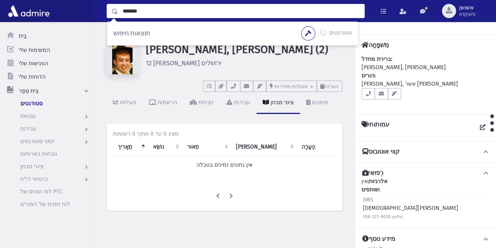
type input "*******"
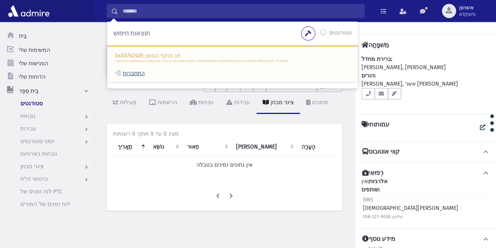
click at [140, 71] on font "התחברות" at bounding box center [134, 73] width 22 height 7
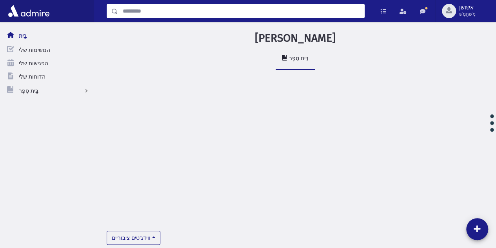
click at [233, 10] on input "לְחַפֵּשׂ" at bounding box center [241, 11] width 246 height 14
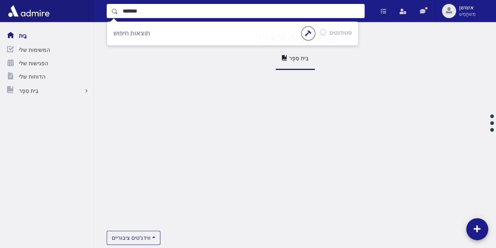
type input "*******"
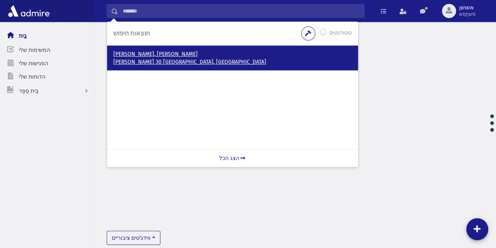
click at [161, 59] on font "משה דיין 30 ירושלים, ישראל" at bounding box center [189, 61] width 153 height 7
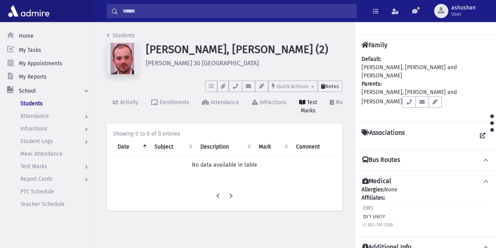
click at [328, 88] on span "Notes" at bounding box center [332, 86] width 14 height 6
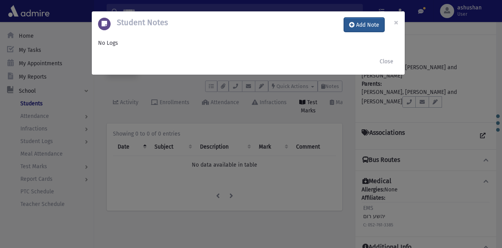
click at [360, 29] on button "Add Note" at bounding box center [364, 25] width 40 height 14
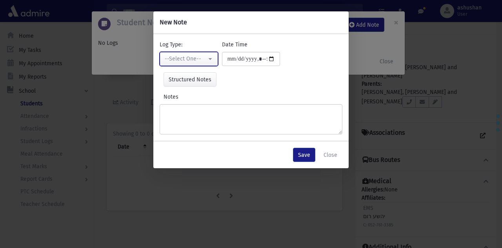
click at [195, 55] on div "--Select One--" at bounding box center [186, 59] width 42 height 8
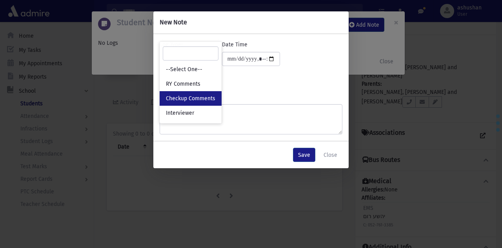
click at [205, 103] on link "Checkup Comments" at bounding box center [191, 98] width 62 height 15
select select "*"
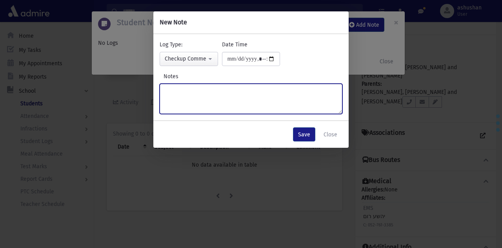
click at [205, 103] on textarea "Notes" at bounding box center [251, 99] width 183 height 30
type textarea "**********"
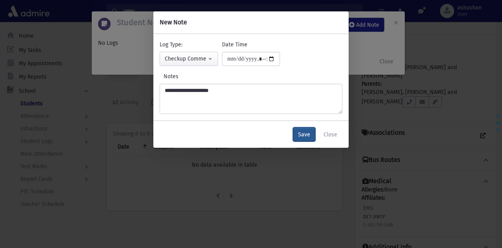
click at [306, 136] on button "Save" at bounding box center [304, 134] width 22 height 14
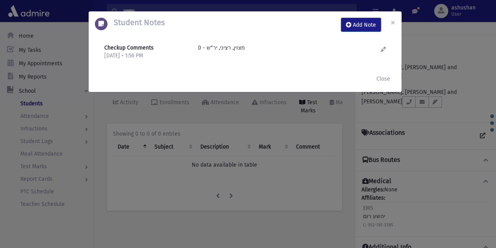
click at [252, 97] on div "Student Notes Add Note × Checkup Comments 8/10/2025 • 1:56 PM מצוין, רציני, יר"…" at bounding box center [248, 124] width 496 height 248
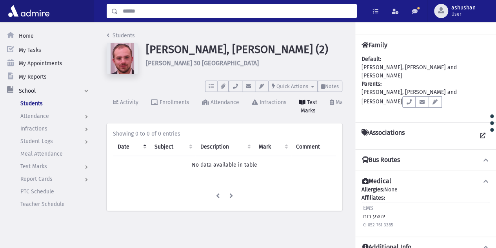
click at [245, 11] on input "Search" at bounding box center [237, 11] width 239 height 14
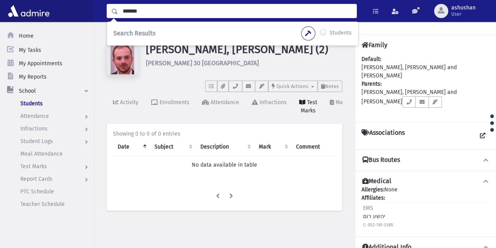
type input "*******"
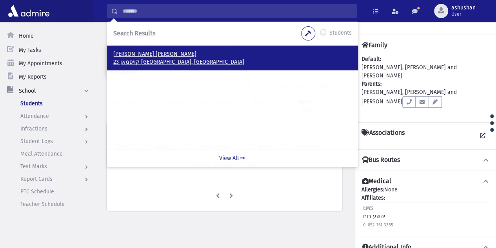
click at [164, 63] on p "23 קויפמאן ירושלים, ISRAEL" at bounding box center [232, 62] width 239 height 8
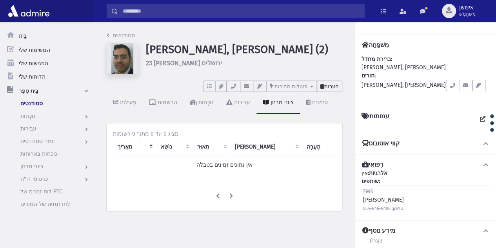
click at [323, 88] on icon at bounding box center [323, 86] width 4 height 5
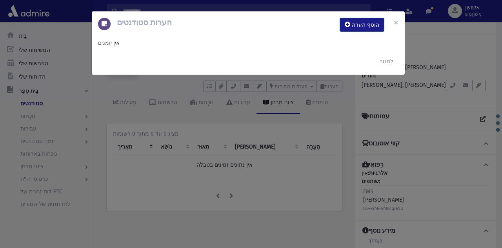
click at [357, 32] on div "הערות סטודנטים הוסף הערה ×" at bounding box center [248, 24] width 313 height 27
click at [357, 30] on button "הוסף הערה" at bounding box center [362, 25] width 45 height 14
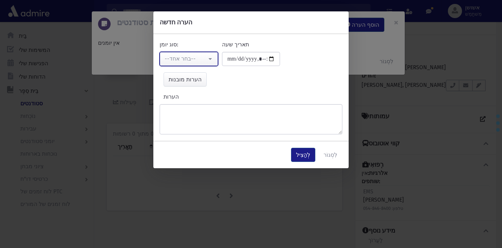
click at [179, 60] on font "--בחר אחד--" at bounding box center [180, 58] width 31 height 7
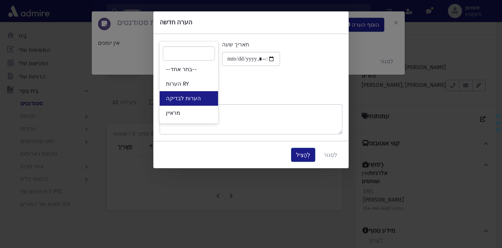
click at [193, 94] on link "הערות לבדיקה" at bounding box center [189, 98] width 58 height 15
select select "*"
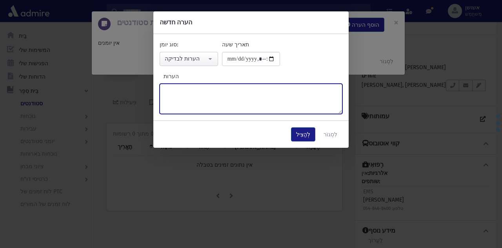
click at [193, 94] on textarea "הערות" at bounding box center [251, 99] width 183 height 30
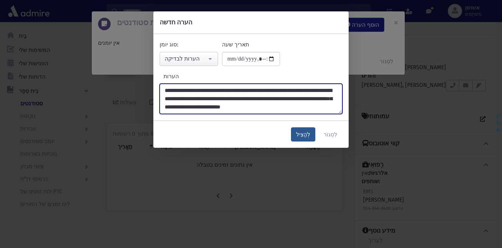
type textarea "**********"
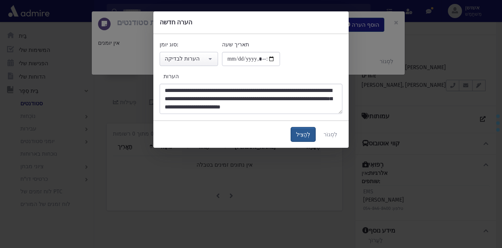
click at [303, 141] on button "לְהַצִיל" at bounding box center [303, 134] width 24 height 14
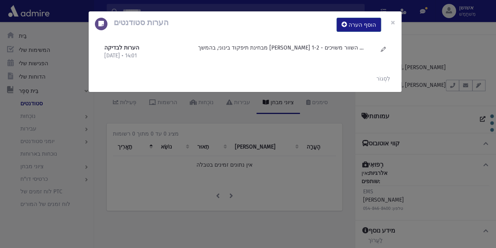
click at [138, 153] on div "הערות סטודנטים הוסף הערה × הערות לבדיקה 10/8/2025 • 14:01" at bounding box center [248, 124] width 496 height 248
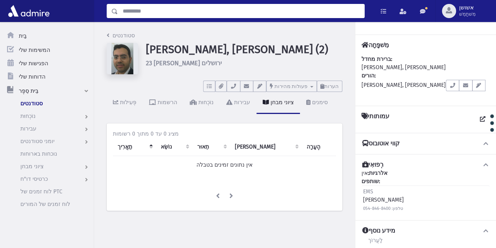
click at [160, 15] on input "לְחַפֵּשׂ" at bounding box center [241, 11] width 246 height 14
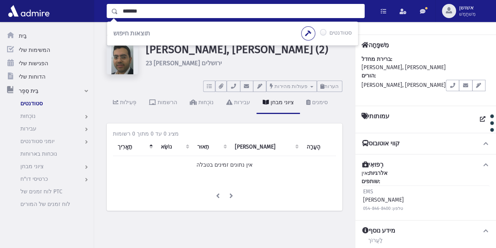
type input "*******"
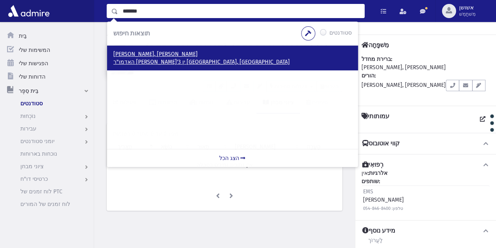
click at [131, 51] on font "לוי, שלום מאיר" at bounding box center [155, 54] width 84 height 7
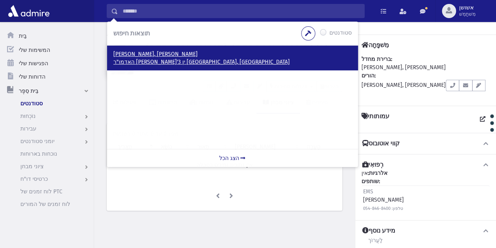
click at [133, 61] on font "האדמו"ר מרוז'ין 3 ירושלים, ISRAEL" at bounding box center [201, 61] width 177 height 7
click at [152, 59] on font "האדמו"ר מרוז'ין 3 ירושלים, ISRAEL" at bounding box center [201, 61] width 177 height 7
click at [127, 61] on font "האדמו"ר מרוז'ין 3 ירושלים, ISRAEL" at bounding box center [201, 61] width 177 height 7
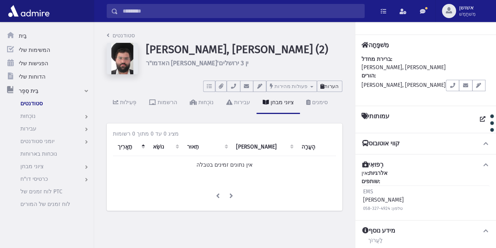
click at [339, 83] on font "הערות" at bounding box center [332, 86] width 15 height 6
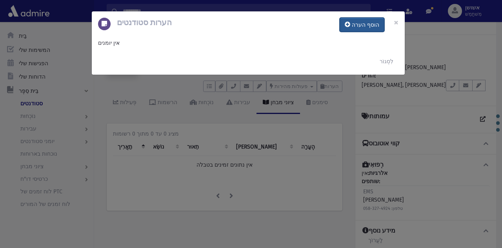
click at [358, 26] on font "הוסף הערה" at bounding box center [365, 25] width 27 height 7
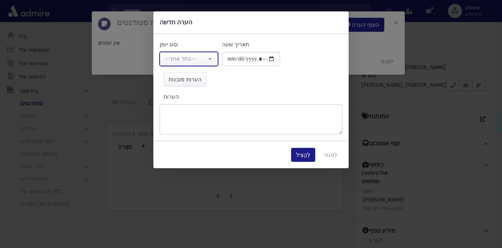
click at [207, 62] on button "--בחר אחד--" at bounding box center [189, 59] width 58 height 14
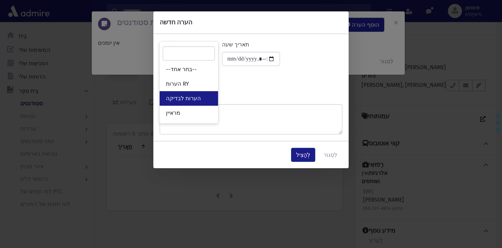
click at [211, 103] on link "הערות לבדיקה" at bounding box center [189, 98] width 58 height 15
select select "*"
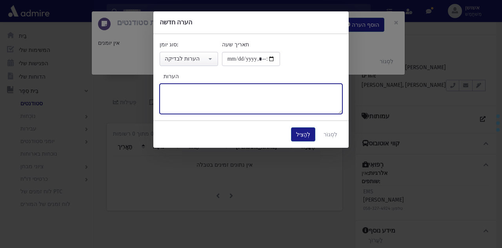
click at [211, 103] on textarea "הערות" at bounding box center [251, 99] width 183 height 30
type textarea "**********"
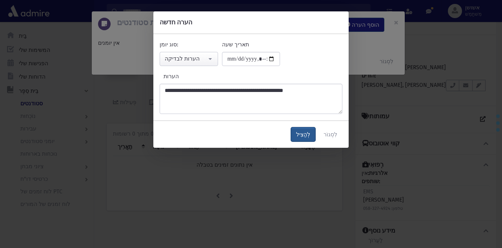
click at [299, 133] on button "לְהַצִיל" at bounding box center [303, 134] width 24 height 14
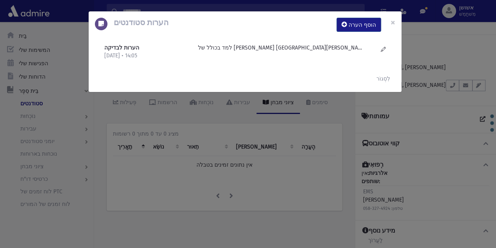
click at [290, 156] on div "הערות סטודנטים הוסף הערה × הערות לבדיקה 10/8/2025 • 14:05" at bounding box center [248, 124] width 496 height 248
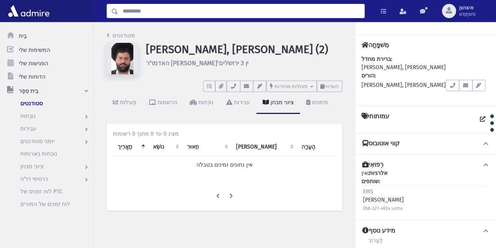
click at [273, 14] on input "לְחַפֵּשׂ" at bounding box center [241, 11] width 246 height 14
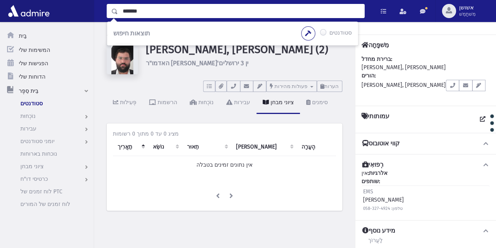
type input "*******"
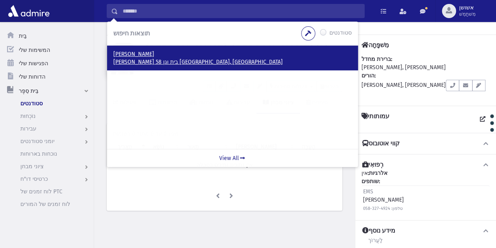
click at [167, 60] on p "עוזיאל 58 בית וגן ירושלים, ISRAEL" at bounding box center [232, 62] width 239 height 8
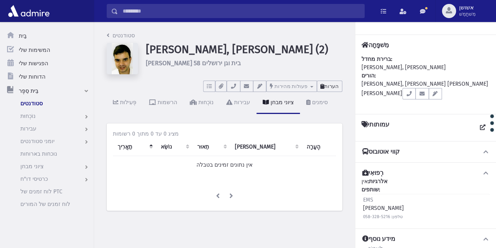
click at [334, 87] on font "הערות" at bounding box center [332, 86] width 15 height 6
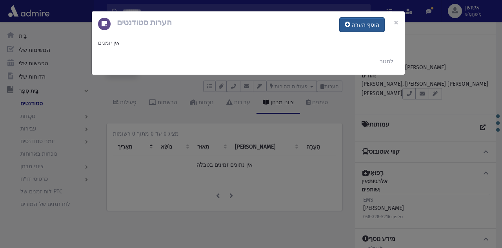
click at [352, 20] on button "הוסף הערה" at bounding box center [362, 25] width 45 height 14
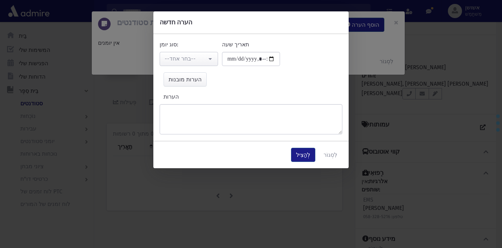
click at [218, 62] on div "**********" at bounding box center [189, 53] width 62 height 26
click at [217, 62] on button "--בחר אחד--" at bounding box center [189, 59] width 58 height 14
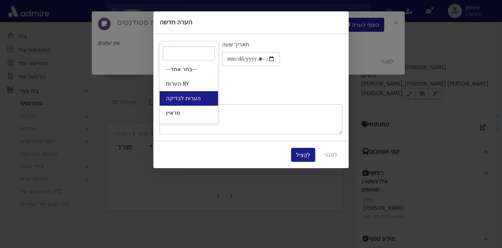
click at [208, 99] on link "הערות לבדיקה" at bounding box center [189, 98] width 58 height 15
select select "*"
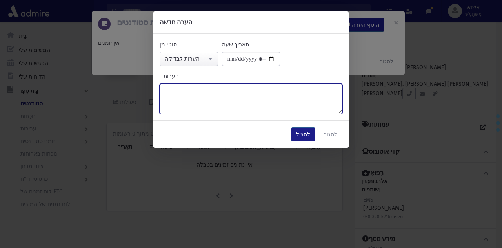
click at [296, 97] on textarea "הערות" at bounding box center [251, 99] width 183 height 30
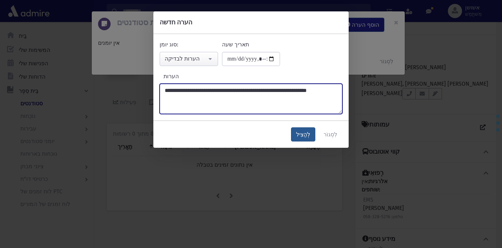
type textarea "**********"
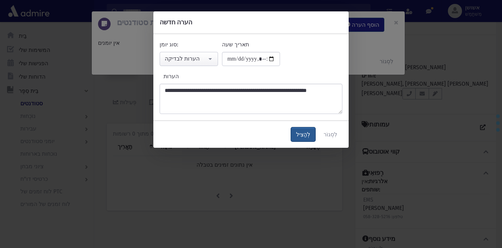
click at [308, 137] on font "לְהַצִיל" at bounding box center [303, 134] width 14 height 7
click at [302, 131] on font "לְהַצִיל" at bounding box center [303, 134] width 14 height 7
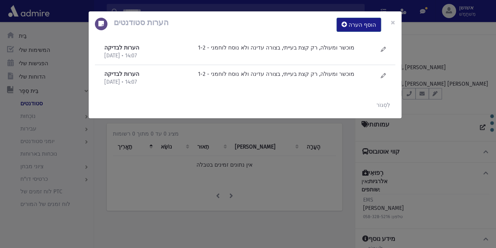
click at [206, 171] on div "הערות סטודנטים הוסף הערה × הערות לבדיקה 10/8/2025 • 14:07" at bounding box center [248, 124] width 496 height 248
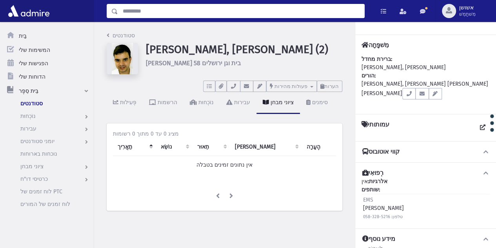
click at [192, 14] on input "לְחַפֵּשׂ" at bounding box center [241, 11] width 246 height 14
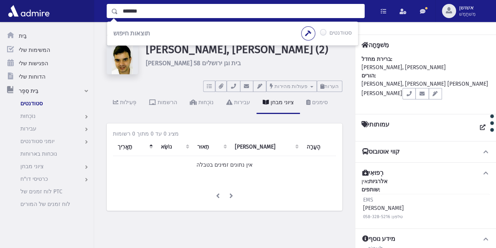
type input "*******"
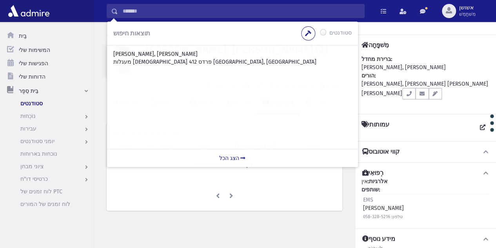
click at [141, 56] on font "פוקס, אלחנן חיים" at bounding box center [155, 54] width 84 height 7
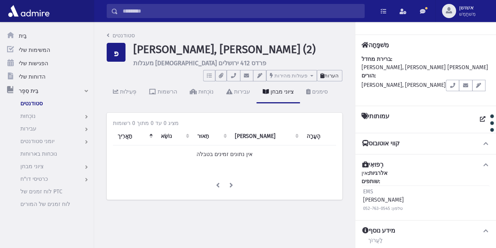
click at [334, 77] on font "הערות" at bounding box center [332, 76] width 15 height 6
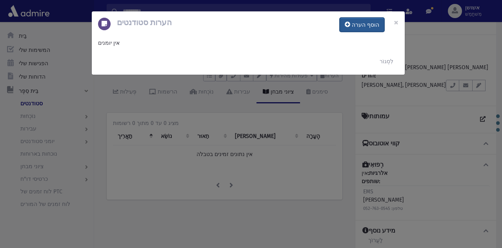
click at [355, 26] on font "הוסף הערה" at bounding box center [365, 25] width 27 height 7
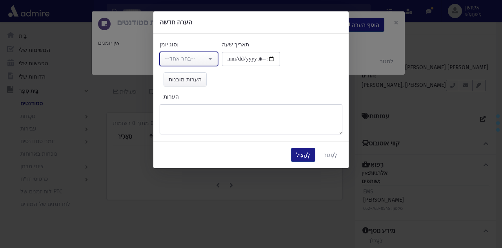
click at [206, 56] on div "--בחר אחד--" at bounding box center [186, 59] width 42 height 8
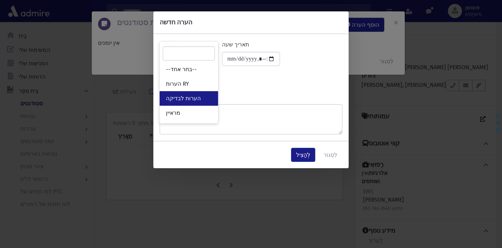
click at [205, 93] on link "הערות לבדיקה" at bounding box center [189, 98] width 58 height 15
select select "*"
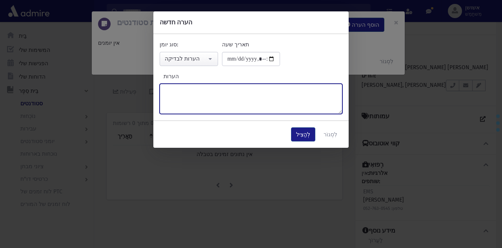
click at [205, 93] on textarea "הערות" at bounding box center [251, 99] width 183 height 30
type textarea "**********"
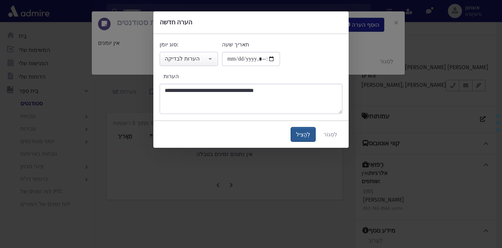
click at [301, 130] on button "לְהַצִיל" at bounding box center [303, 134] width 24 height 14
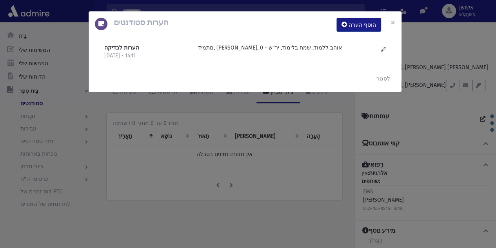
click at [248, 145] on div "הערות סטודנטים הוסף הערה × הערות לבדיקה 10/8/2025 • 14:11" at bounding box center [248, 124] width 496 height 248
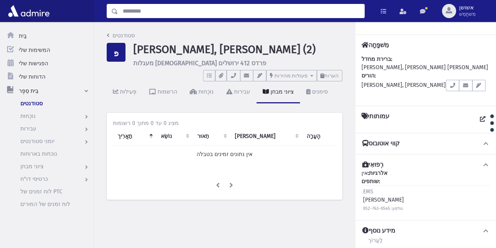
click at [232, 12] on input "לְחַפֵּשׂ" at bounding box center [241, 11] width 246 height 14
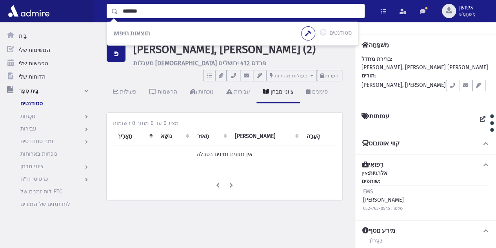
type input "*******"
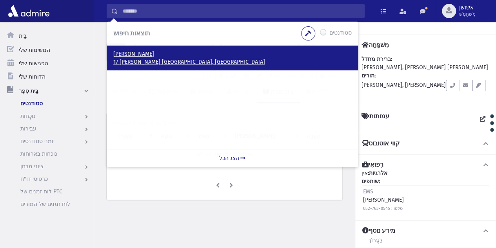
click at [141, 56] on p "רסיס, יהושע" at bounding box center [232, 54] width 239 height 8
click at [133, 61] on font "17 רוזנבלט ירושלים, ISRAEL" at bounding box center [189, 61] width 152 height 7
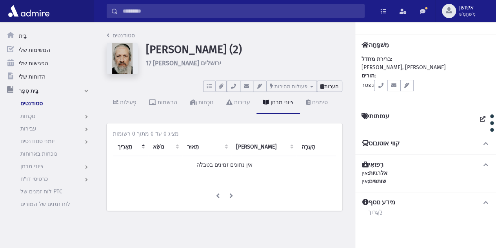
click at [330, 84] on font "הערות" at bounding box center [332, 86] width 15 height 6
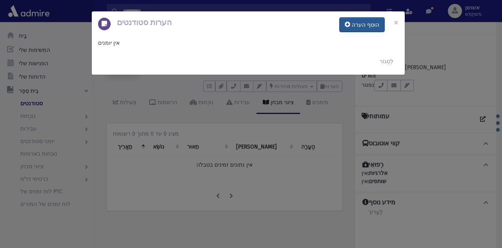
click at [363, 26] on font "הוסף הערה" at bounding box center [365, 25] width 27 height 7
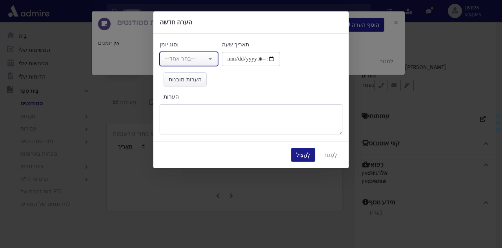
click at [168, 53] on button "--בחר אחד--" at bounding box center [189, 59] width 58 height 14
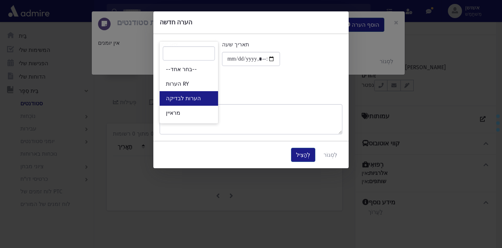
click at [185, 93] on link "הערות לבדיקה" at bounding box center [189, 98] width 58 height 15
select select "*"
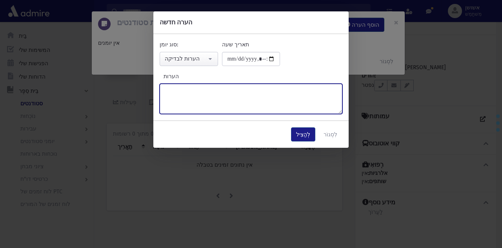
click at [185, 93] on textarea "הערות" at bounding box center [251, 99] width 183 height 30
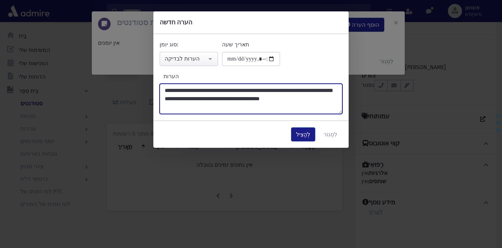
click at [176, 99] on textarea "**********" at bounding box center [251, 99] width 183 height 30
click at [326, 91] on textarea "**********" at bounding box center [251, 99] width 183 height 30
type textarea "**********"
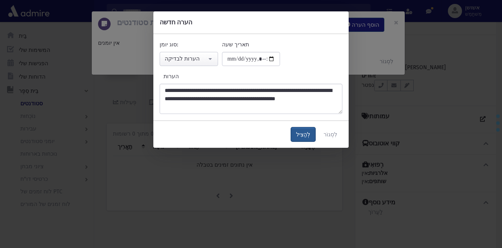
click at [314, 129] on button "לְהַצִיל" at bounding box center [303, 134] width 24 height 14
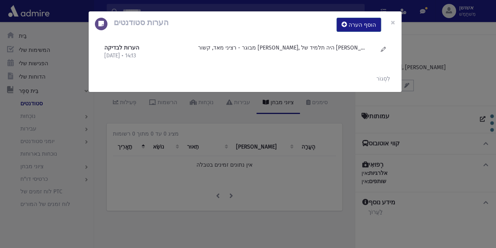
click at [291, 150] on div "הערות סטודנטים הוסף הערה × הערות לבדיקה 10/8/2025 • 14:13" at bounding box center [248, 124] width 496 height 248
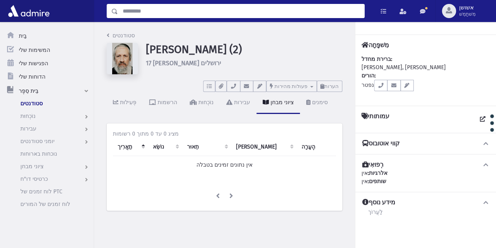
click at [243, 14] on input "לְחַפֵּשׂ" at bounding box center [241, 11] width 246 height 14
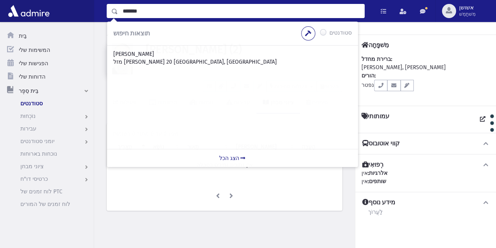
type input "*******"
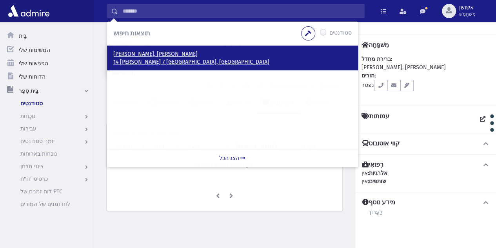
click at [128, 60] on font "14 בוקשפן 7 ירושלים, ישראל" at bounding box center [191, 61] width 156 height 7
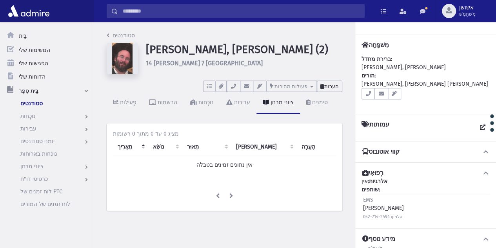
click at [333, 91] on button "הערות" at bounding box center [330, 85] width 26 height 11
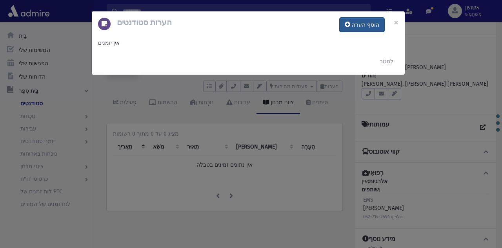
click at [374, 27] on font "הוסף הערה" at bounding box center [365, 25] width 27 height 7
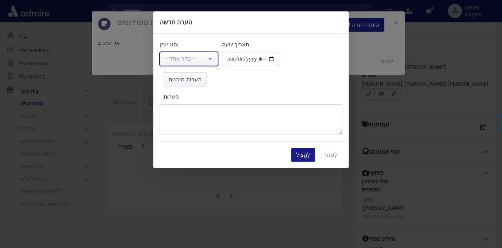
click at [187, 55] on div "--בחר אחד--" at bounding box center [186, 59] width 42 height 8
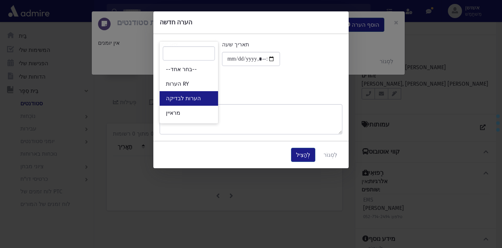
click at [188, 104] on link "הערות לבדיקה" at bounding box center [189, 98] width 58 height 15
select select "*"
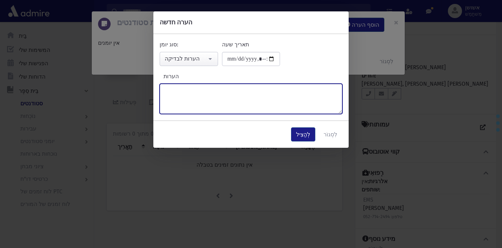
click at [188, 104] on textarea "הערות" at bounding box center [251, 99] width 183 height 30
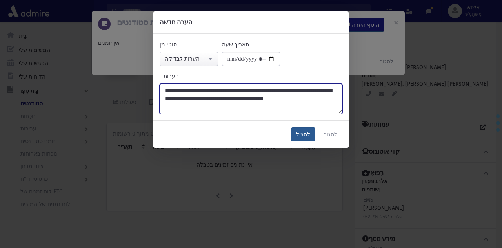
type textarea "**********"
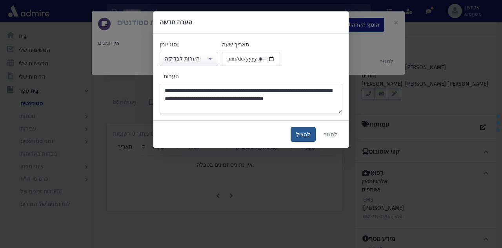
click at [308, 137] on font "לְהַצִיל" at bounding box center [303, 134] width 14 height 7
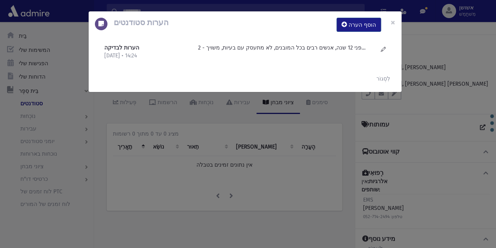
click at [318, 111] on div "הערות סטודנטים הוסף הערה × הערות לבדיקה [DATE] • 14:24" at bounding box center [248, 124] width 496 height 248
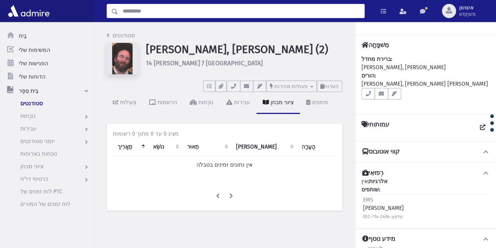
click at [224, 16] on input "לְחַפֵּשׂ" at bounding box center [241, 11] width 246 height 14
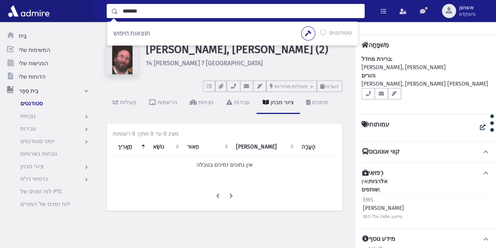
type input "*******"
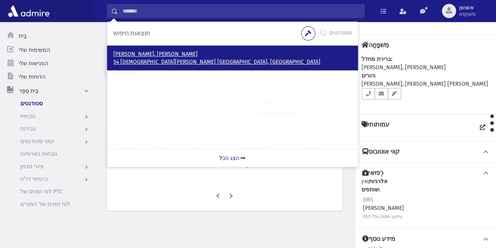
click at [131, 53] on font "[PERSON_NAME], [PERSON_NAME]" at bounding box center [155, 54] width 84 height 7
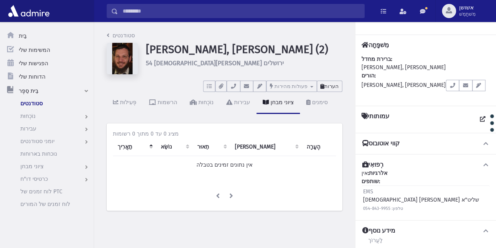
click at [336, 85] on font "הערות" at bounding box center [332, 86] width 15 height 6
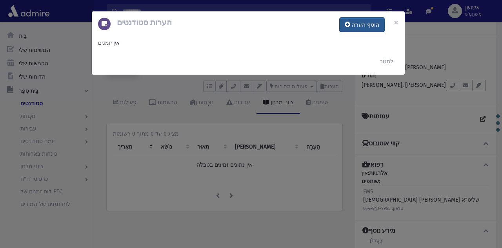
click at [366, 25] on font "הוסף הערה" at bounding box center [365, 25] width 27 height 7
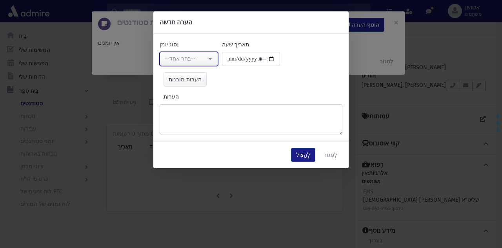
click at [205, 53] on button "--בחר אחד--" at bounding box center [189, 59] width 58 height 14
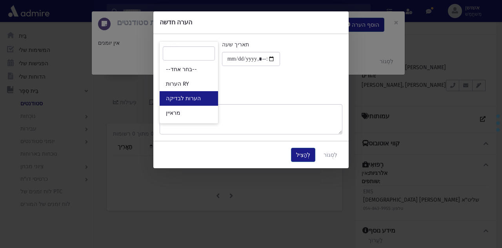
click at [195, 93] on link "הערות לבדיקה" at bounding box center [189, 98] width 58 height 15
select select "*"
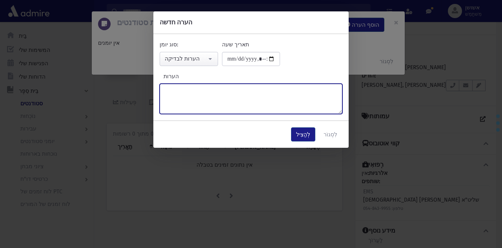
click at [195, 93] on textarea "הערות" at bounding box center [251, 99] width 183 height 30
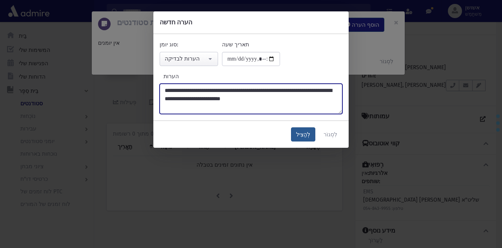
type textarea "**********"
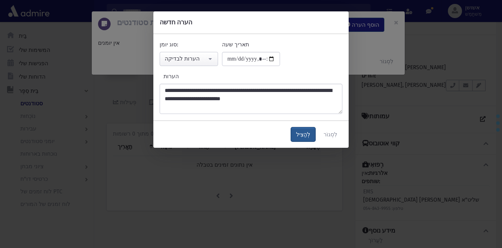
click at [301, 135] on font "לְהַצִיל" at bounding box center [303, 134] width 14 height 7
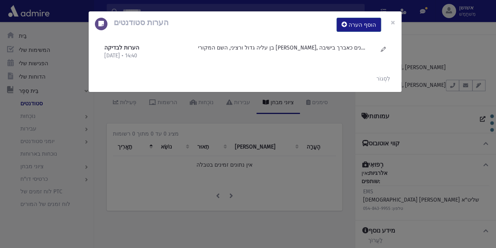
click at [274, 108] on div "הערות סטודנטים הוסף הערה × הערות לבדיקה 10/8/2025 • 14:40" at bounding box center [248, 124] width 496 height 248
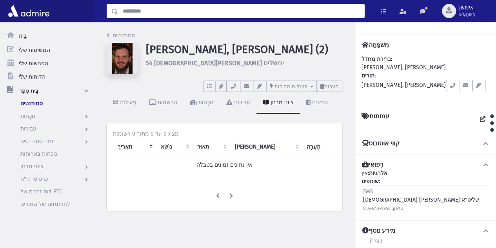
click at [263, 13] on input "לְחַפֵּשׂ" at bounding box center [241, 11] width 246 height 14
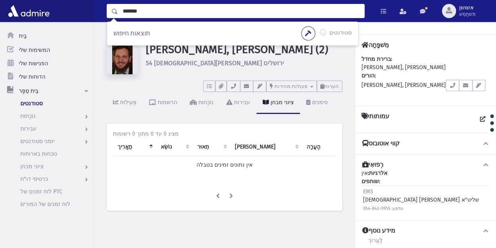
type input "*******"
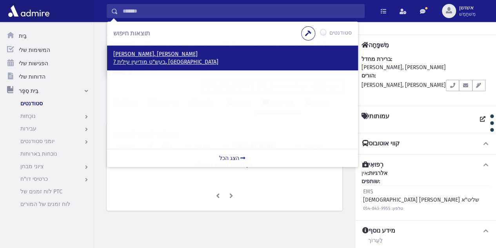
click at [133, 51] on font "זוננפלד, יעקב מאיר" at bounding box center [155, 54] width 84 height 7
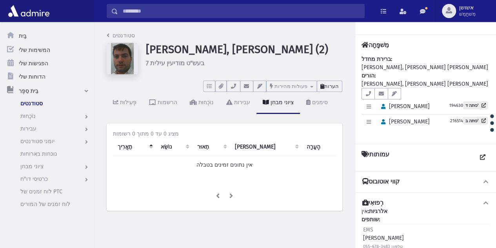
click at [329, 88] on font "הערות" at bounding box center [332, 86] width 15 height 6
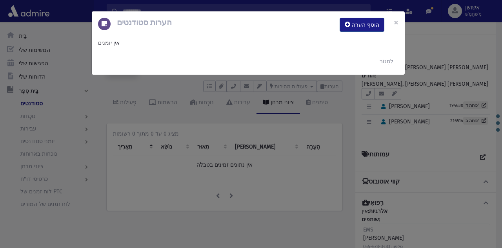
click at [379, 17] on div "הערות סטודנטים הוסף הערה ×" at bounding box center [248, 24] width 313 height 27
click at [376, 19] on button "הוסף הערה" at bounding box center [362, 25] width 45 height 14
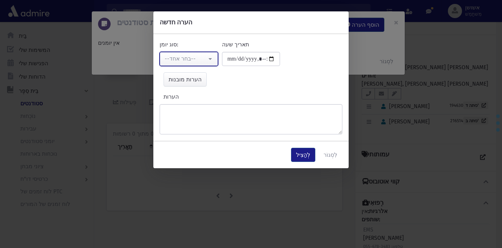
click at [184, 60] on font "--בחר אחד--" at bounding box center [180, 58] width 31 height 7
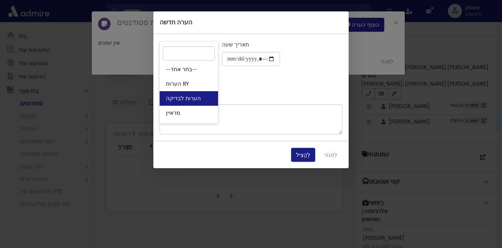
click at [192, 94] on link "הערות לבדיקה" at bounding box center [189, 98] width 58 height 15
select select "*"
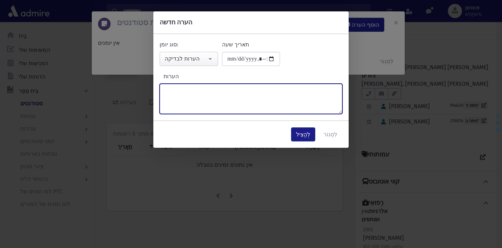
click at [192, 94] on textarea "הערות" at bounding box center [251, 99] width 183 height 30
type textarea "**********"
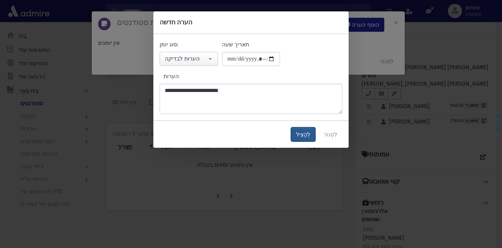
click at [305, 140] on button "לְהַצִיל" at bounding box center [303, 134] width 24 height 14
click at [308, 133] on font "לְהַצִיל" at bounding box center [303, 134] width 14 height 7
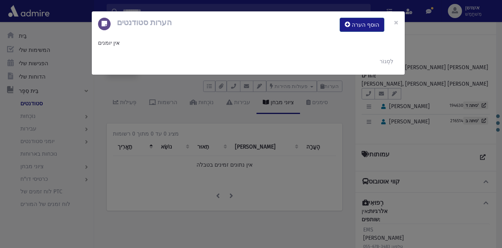
click at [291, 167] on div "הערות סטודנטים הוסף הערה × אין יומנים לִסְגוֹר" at bounding box center [251, 124] width 502 height 248
